Goal: Task Accomplishment & Management: Complete application form

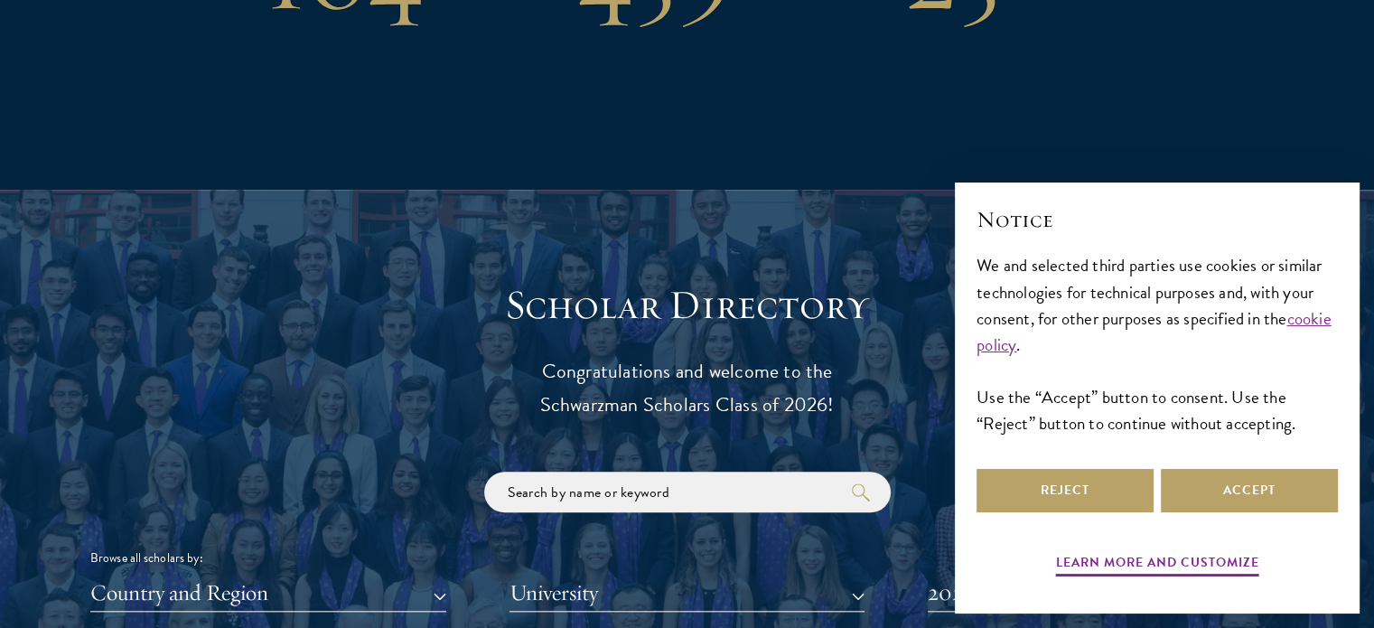
scroll to position [1742, 0]
click at [1274, 490] on button "Accept" at bounding box center [1249, 490] width 177 height 43
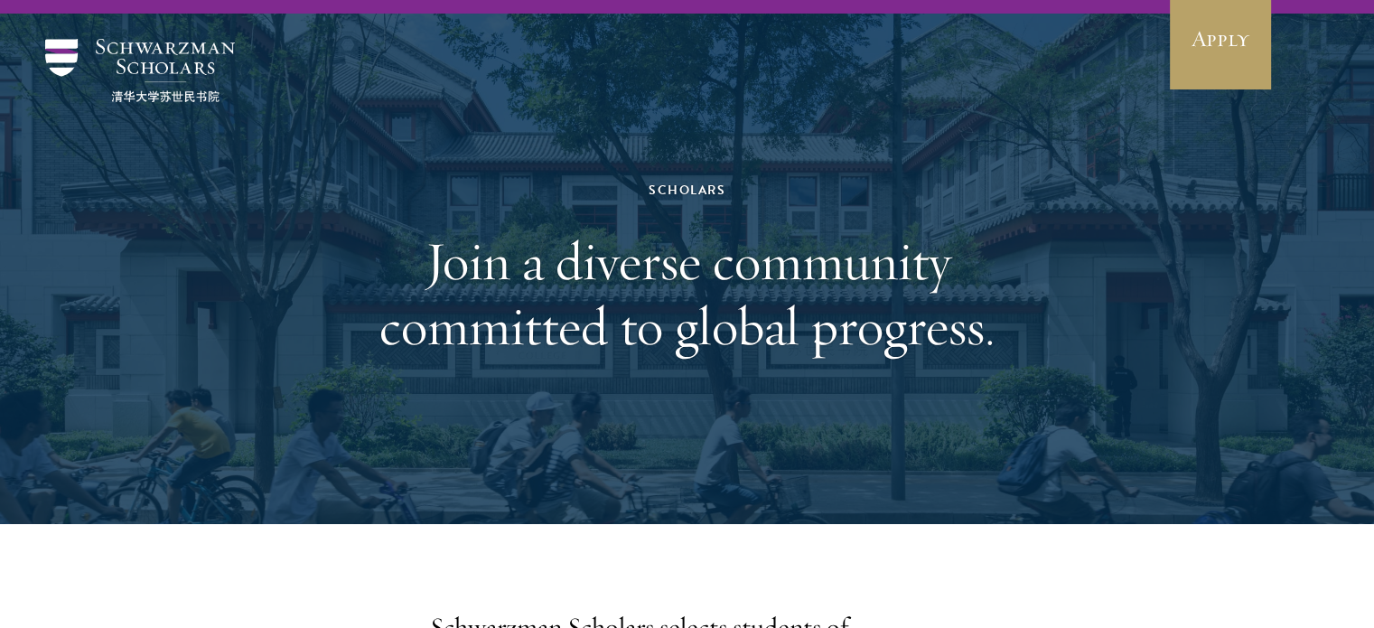
scroll to position [0, 0]
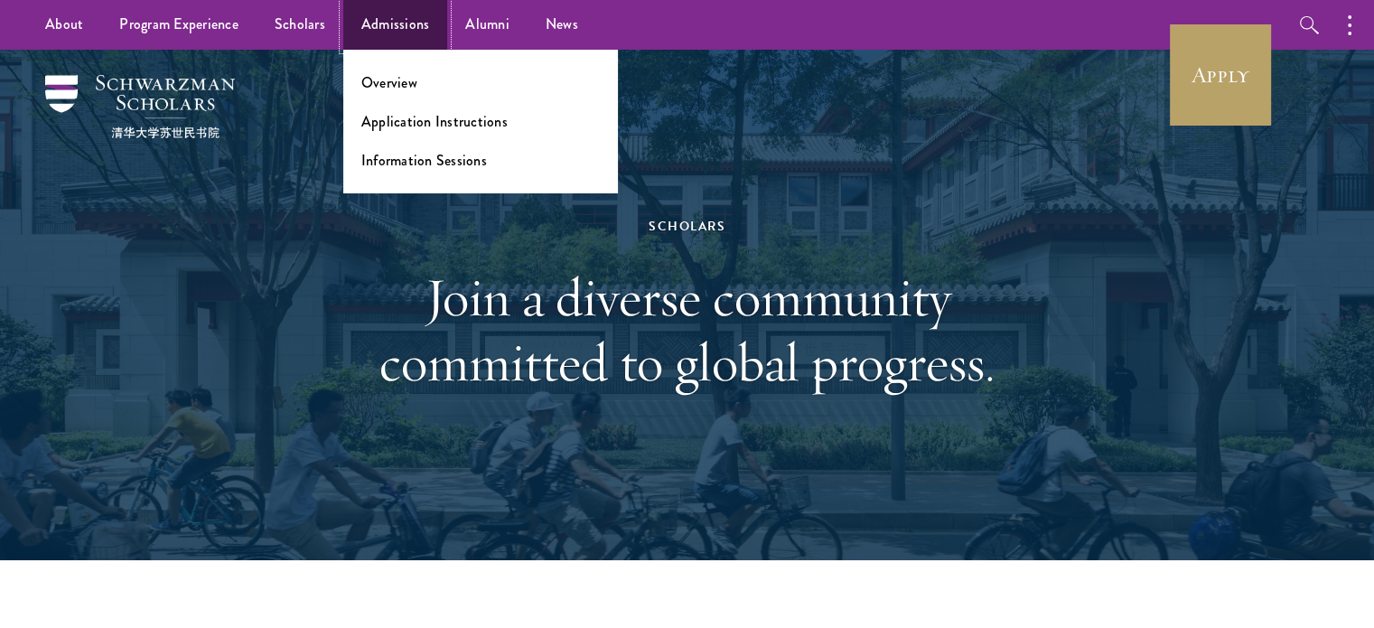
click at [383, 24] on link "Admissions" at bounding box center [395, 25] width 105 height 50
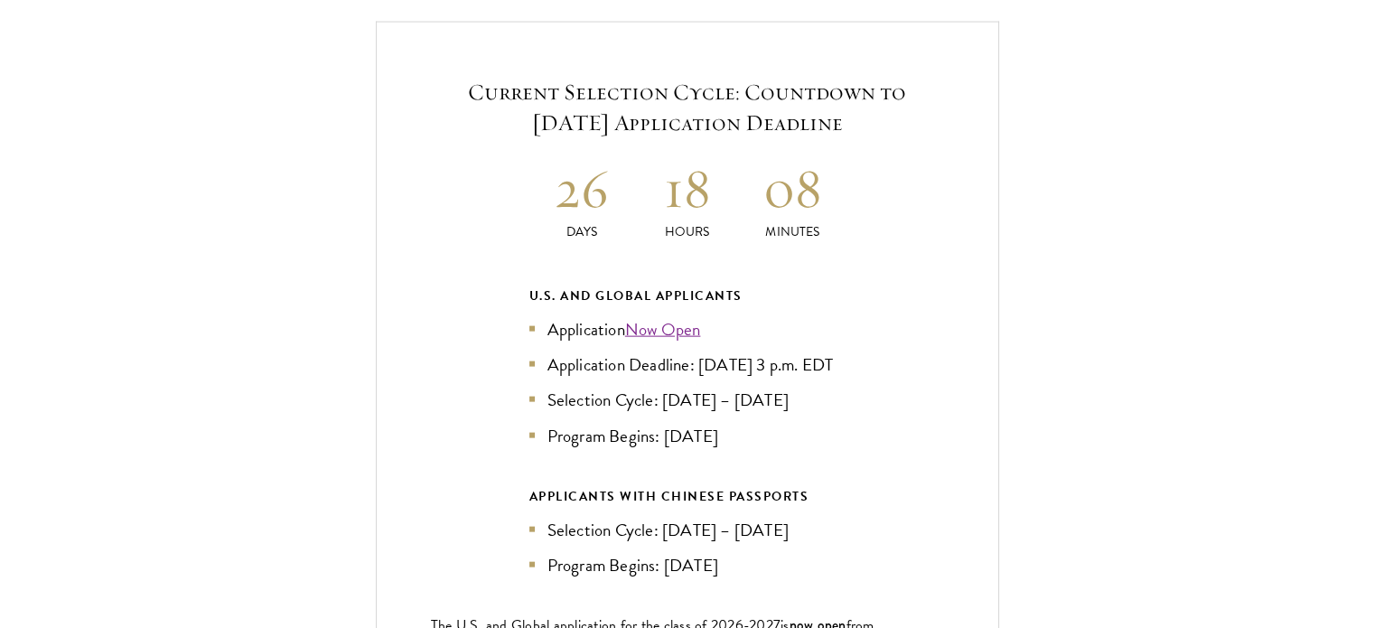
scroll to position [3918, 0]
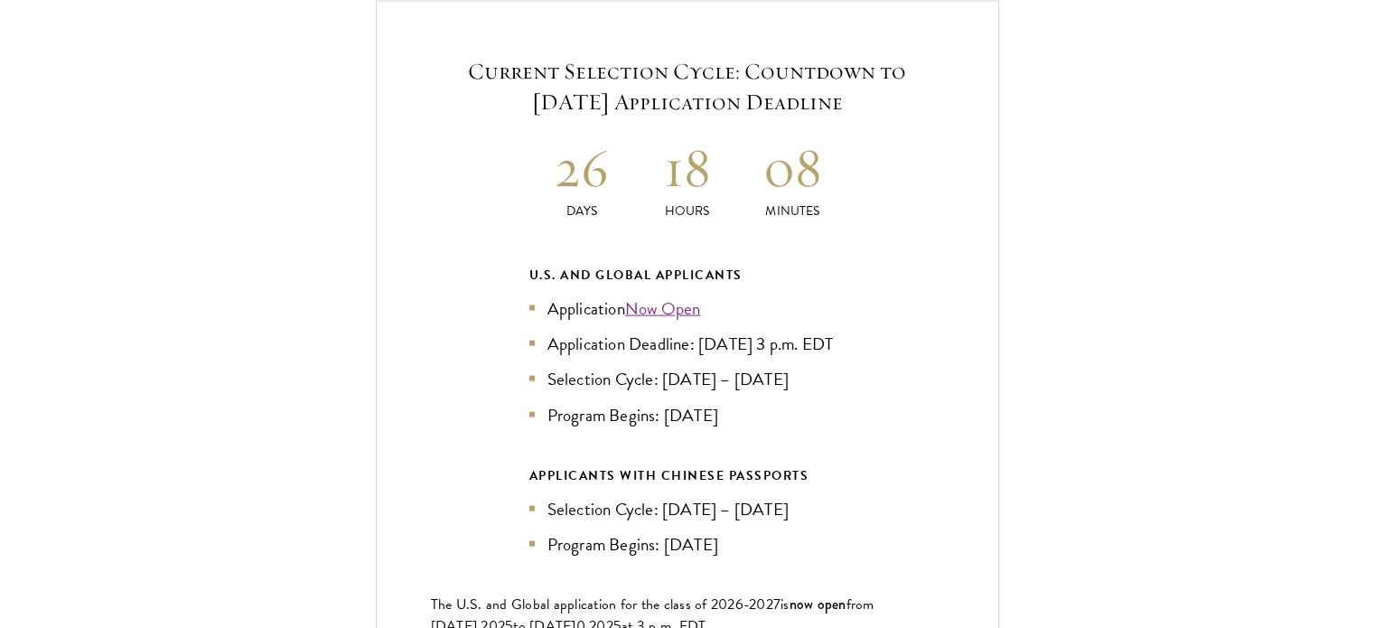
drag, startPoint x: 714, startPoint y: 308, endPoint x: 770, endPoint y: 328, distance: 59.4
click at [770, 331] on li "Application Deadline: [DATE] 3 p.m. EDT" at bounding box center [687, 344] width 316 height 26
click at [721, 331] on li "Application Deadline: [DATE] 3 p.m. EDT" at bounding box center [687, 344] width 316 height 26
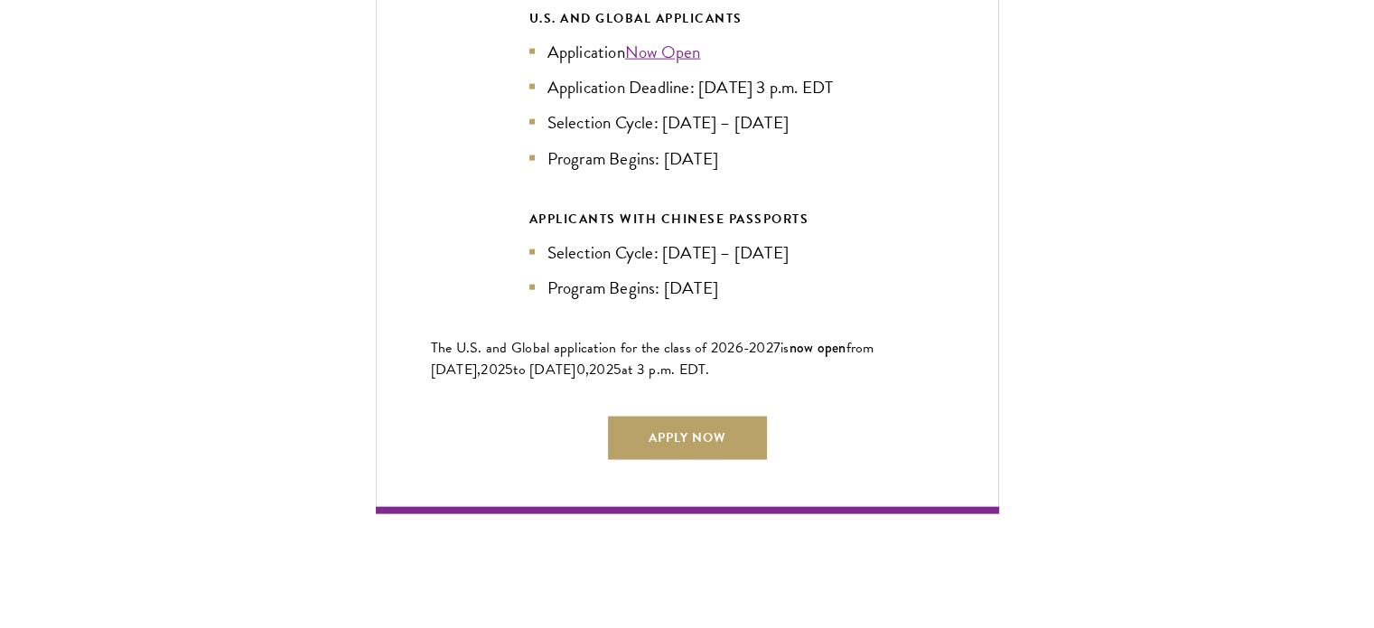
scroll to position [4186, 0]
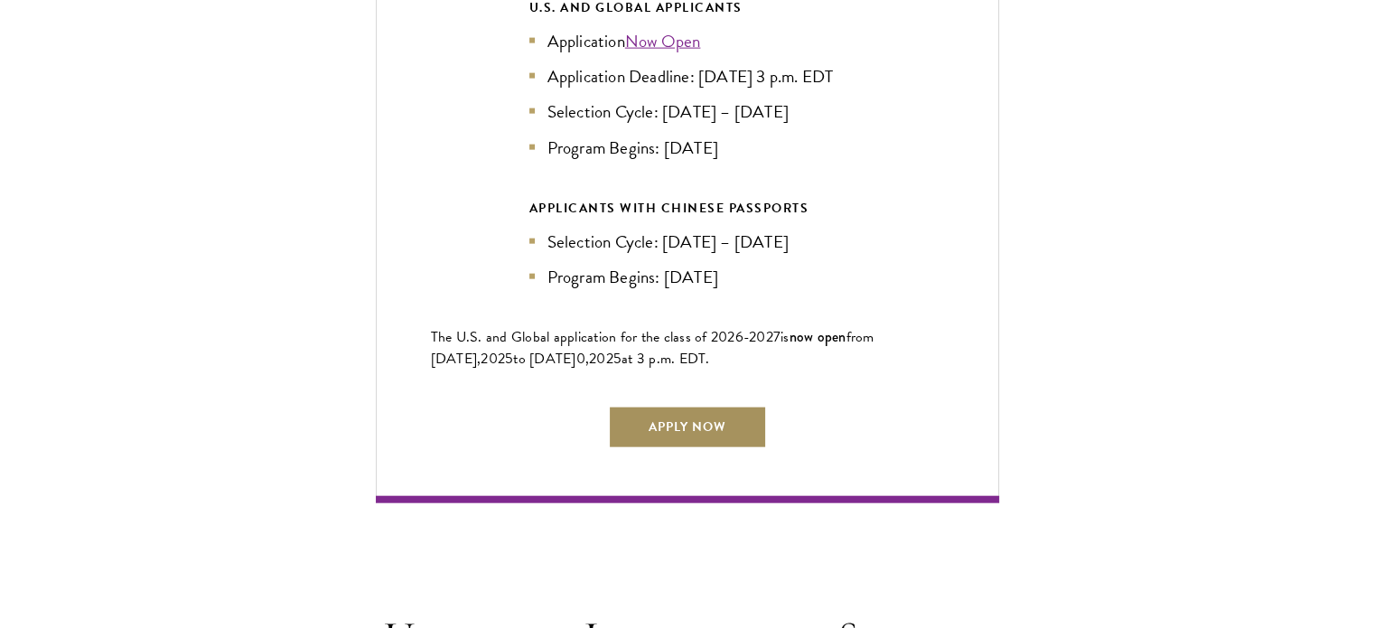
click at [686, 411] on link "Apply Now" at bounding box center [687, 427] width 159 height 43
